Goal: Task Accomplishment & Management: Manage account settings

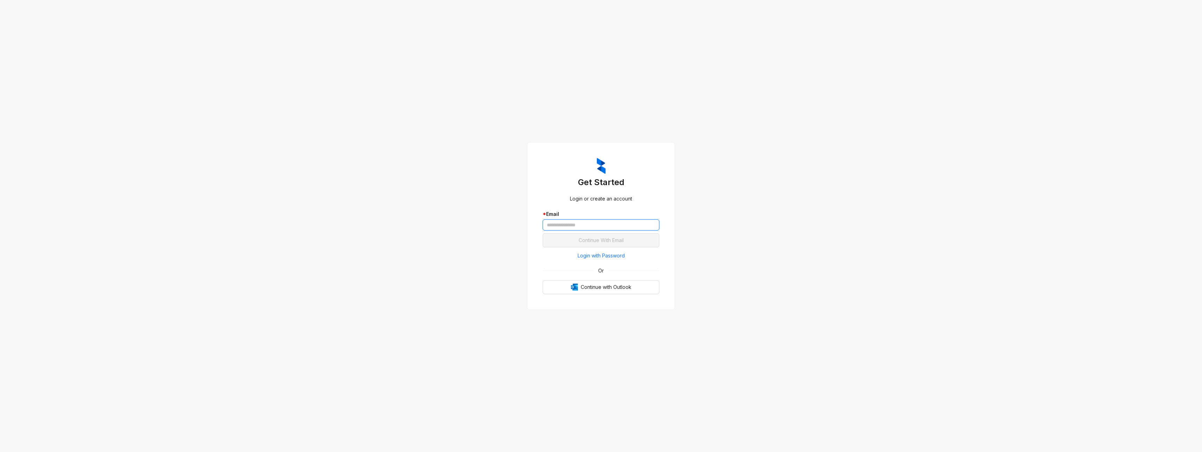
click at [584, 223] on input "text" at bounding box center [601, 225] width 117 height 11
type input "**********"
click at [543, 233] on button "Continue With Email" at bounding box center [601, 240] width 117 height 14
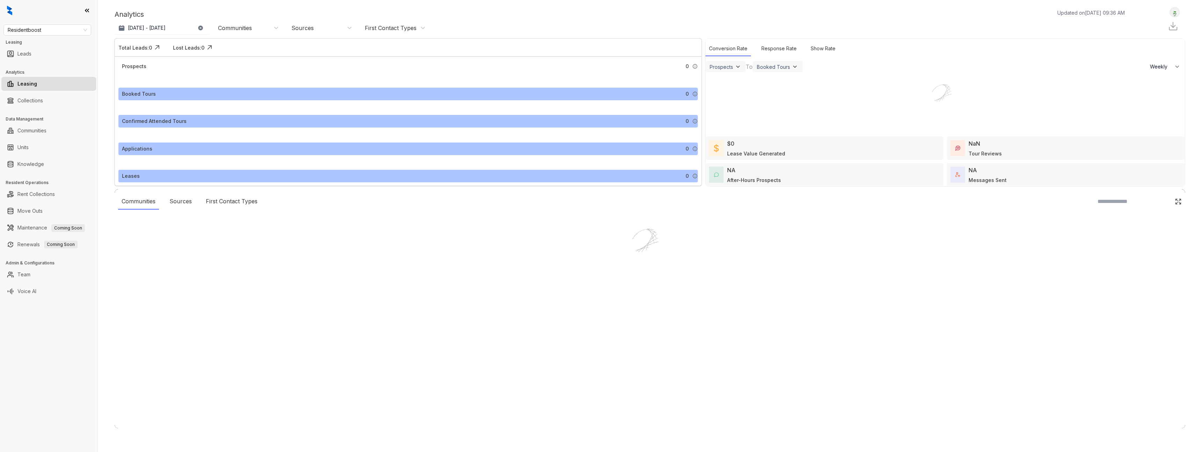
select select "******"
click at [30, 273] on link "Team" at bounding box center [23, 275] width 13 height 14
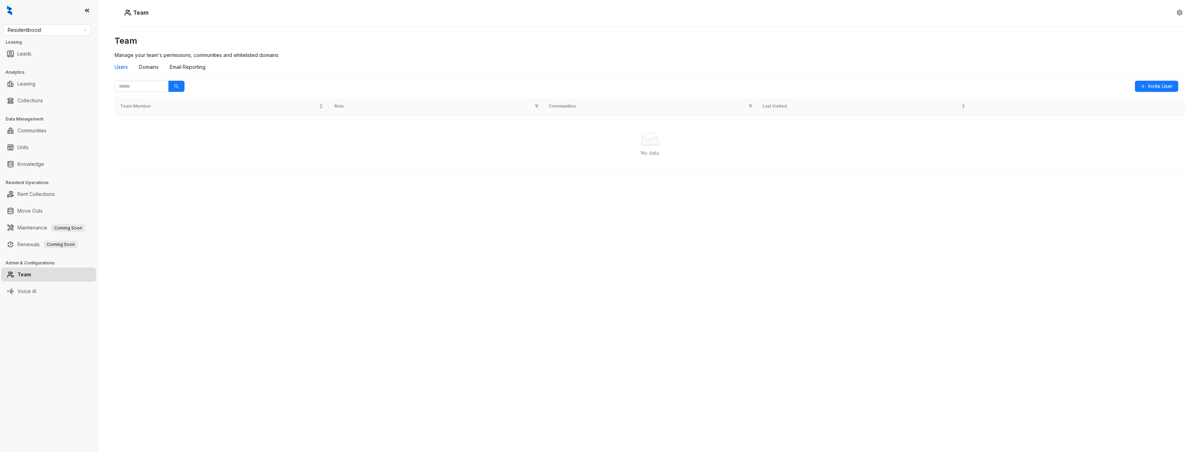
click at [31, 275] on link "Team" at bounding box center [24, 275] width 14 height 14
click at [1154, 87] on span "Invite User" at bounding box center [1161, 86] width 24 height 8
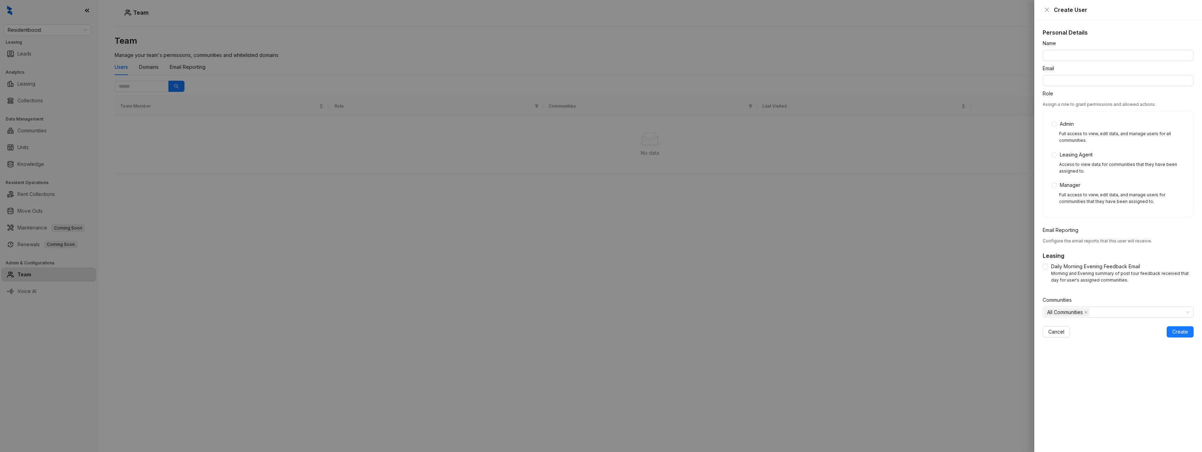
click at [919, 245] on div at bounding box center [601, 226] width 1202 height 452
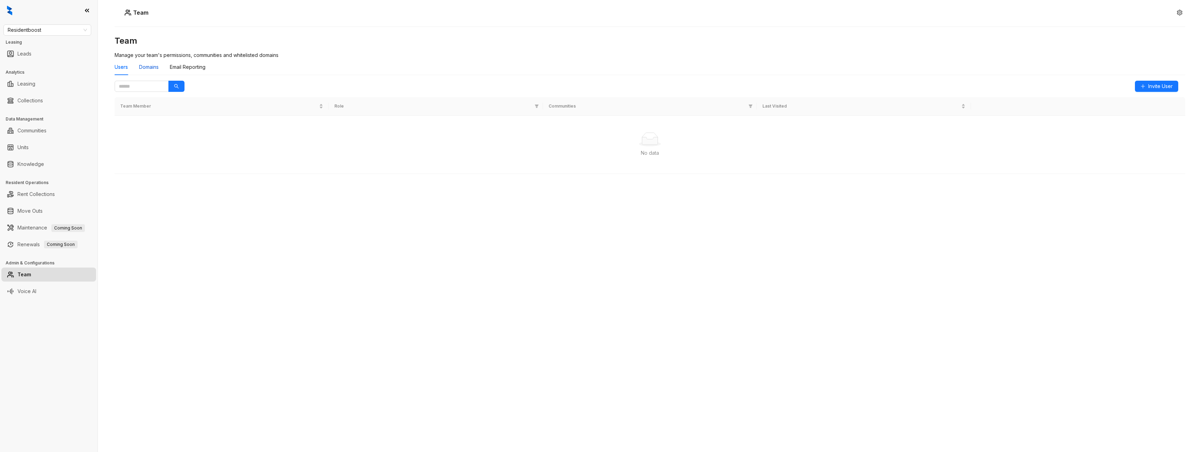
click at [154, 66] on div "Domains" at bounding box center [149, 67] width 20 height 8
click at [191, 68] on div "Email Reporting" at bounding box center [188, 67] width 36 height 8
click at [119, 69] on div "Users" at bounding box center [121, 67] width 13 height 8
click at [35, 77] on link "Leasing" at bounding box center [26, 84] width 18 height 14
select select "******"
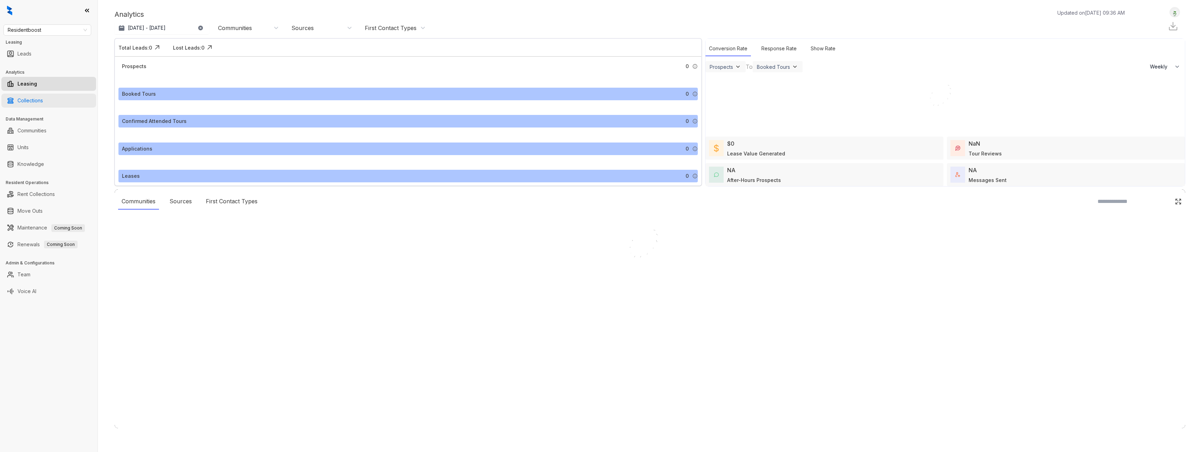
click at [35, 100] on div at bounding box center [601, 226] width 1202 height 452
click at [45, 44] on h3 "Leasing" at bounding box center [52, 42] width 92 height 6
click at [31, 50] on link "Leads" at bounding box center [24, 54] width 14 height 14
